Goal: Check status: Check status

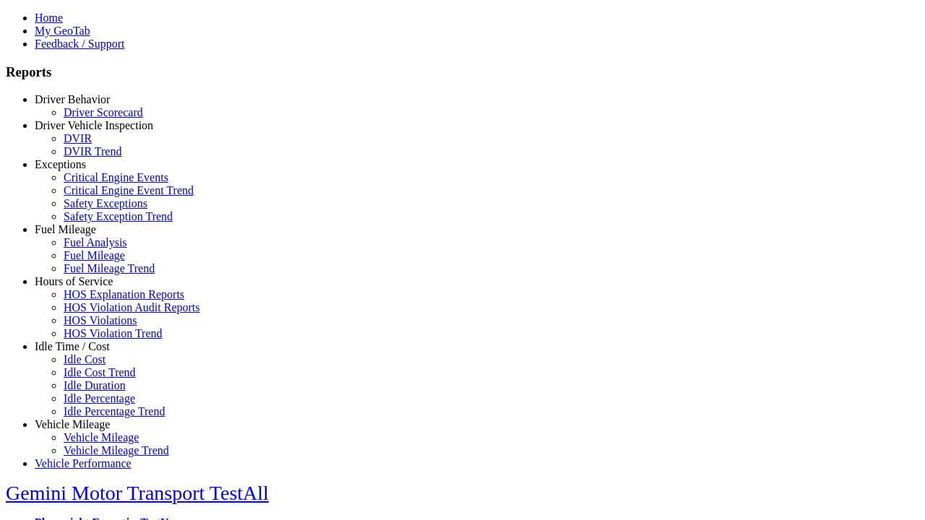
click at [83, 106] on link "Driver Behavior" at bounding box center [72, 99] width 75 height 12
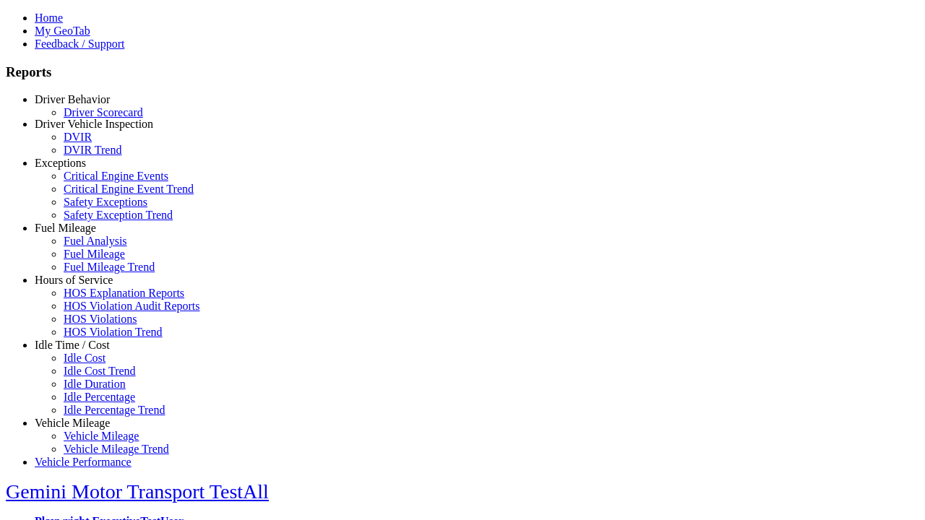
click at [94, 119] on link "Driver Scorecard" at bounding box center [103, 112] width 79 height 12
